Goal: Navigation & Orientation: Find specific page/section

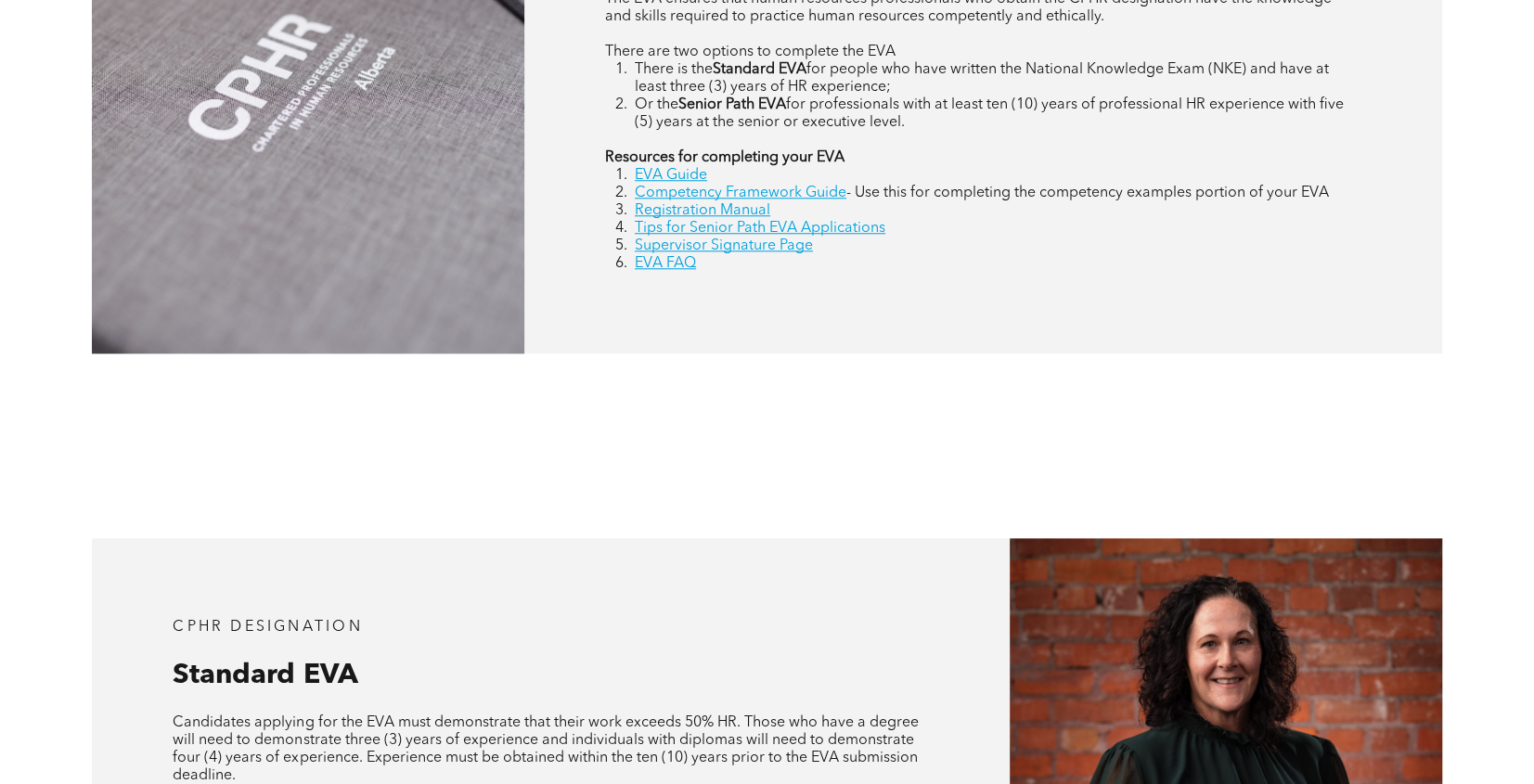
scroll to position [1299, 0]
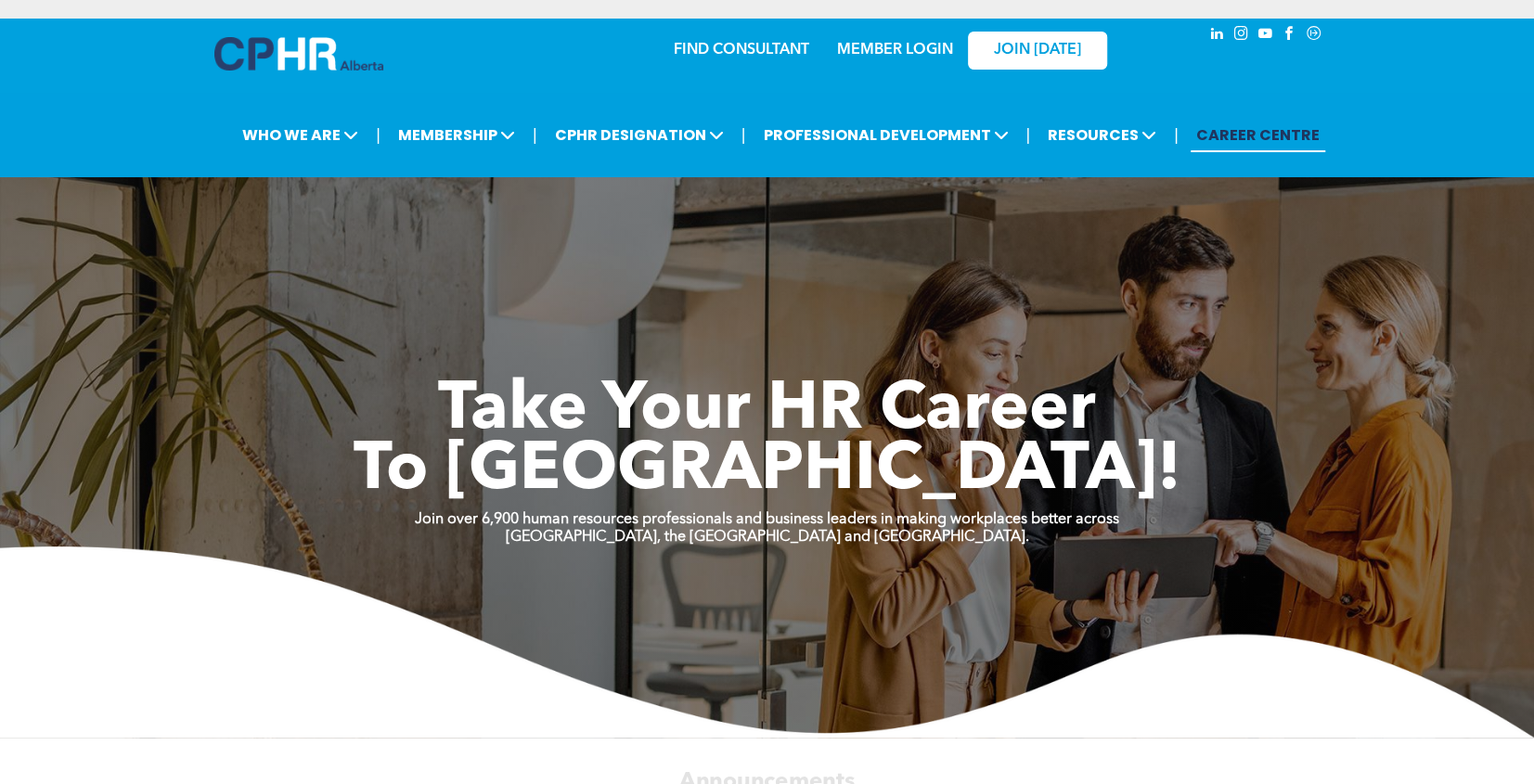
click at [893, 54] on link "MEMBER LOGIN" at bounding box center [896, 50] width 116 height 15
click at [900, 52] on link "MEMBER LOGIN" at bounding box center [896, 50] width 116 height 15
click at [1018, 54] on span "JOIN [DATE]" at bounding box center [1038, 50] width 88 height 18
click at [1179, 192] on div "Take Your HR Career To New Heights! Join over 6,900 human resources professiona…" at bounding box center [767, 420] width 1534 height 634
click at [878, 54] on link "MEMBER LOGIN" at bounding box center [896, 50] width 116 height 15
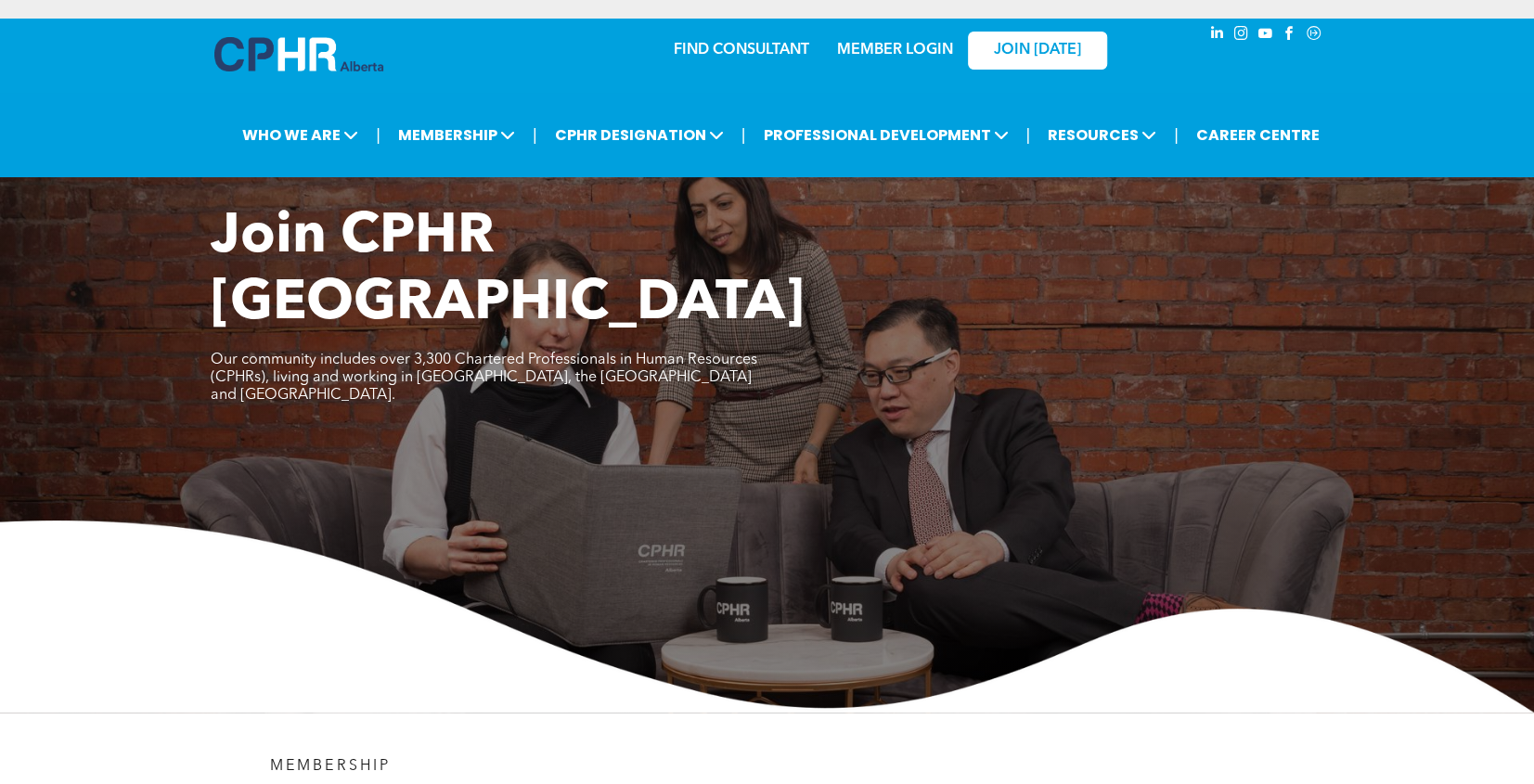
click at [871, 53] on link "MEMBER LOGIN" at bounding box center [896, 50] width 116 height 15
